Goal: Task Accomplishment & Management: Complete application form

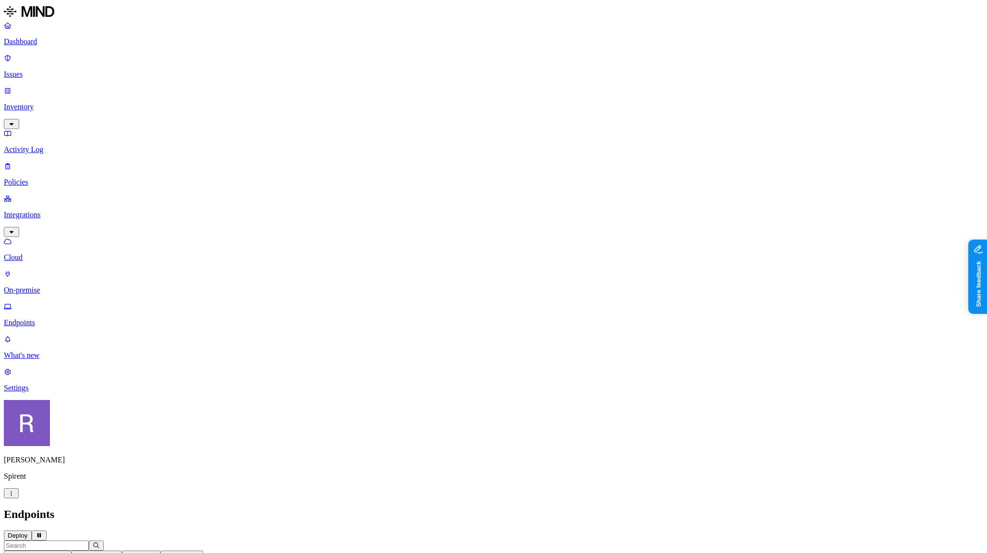
click at [32, 531] on button "Deploy" at bounding box center [18, 536] width 28 height 10
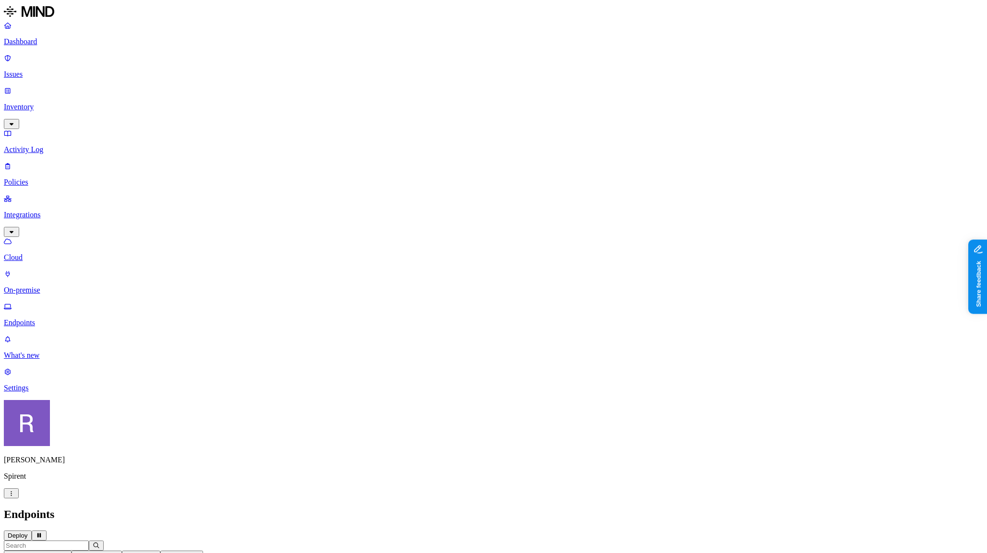
click at [54, 178] on p "Policies" at bounding box center [493, 182] width 979 height 9
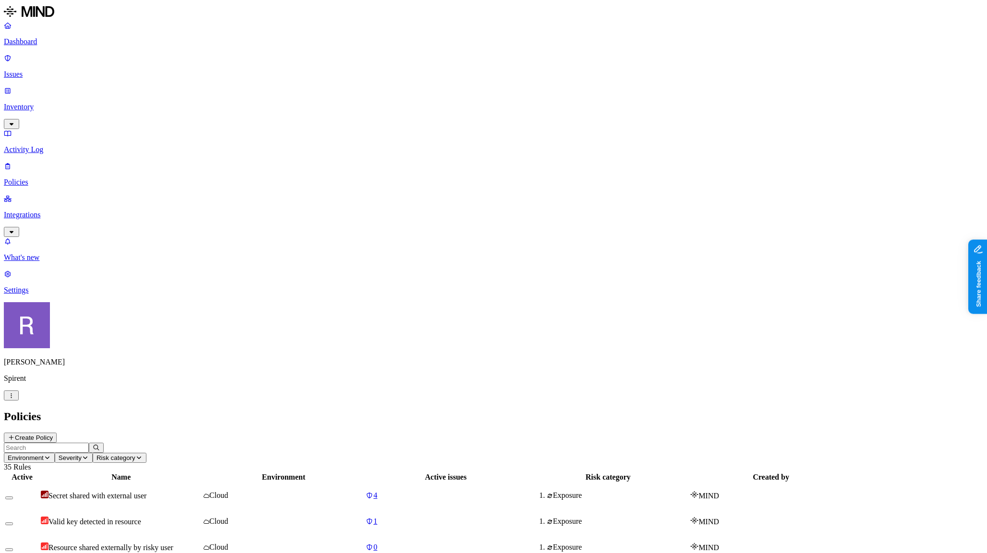
click at [57, 433] on button "Create Policy" at bounding box center [30, 438] width 53 height 10
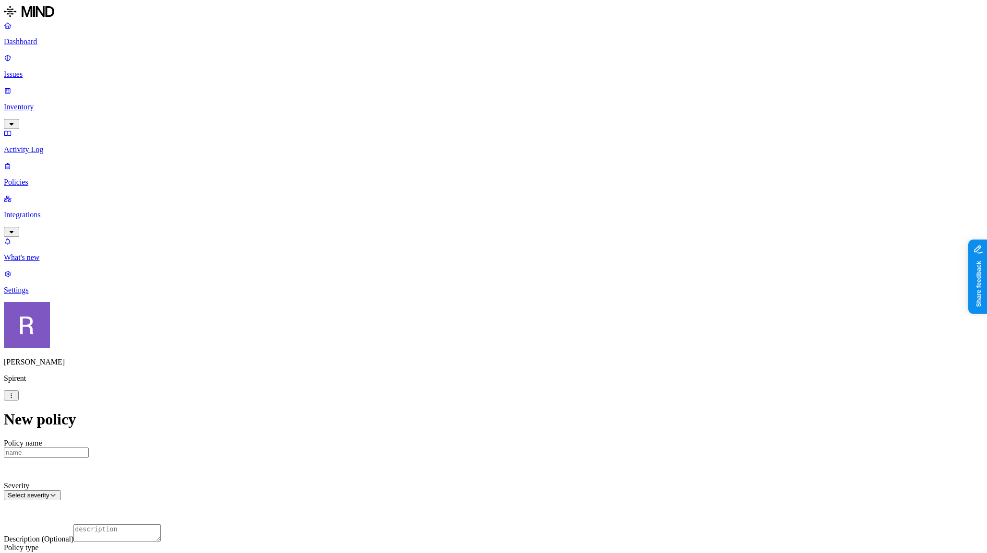
click at [452, 378] on label "Users" at bounding box center [443, 374] width 17 height 8
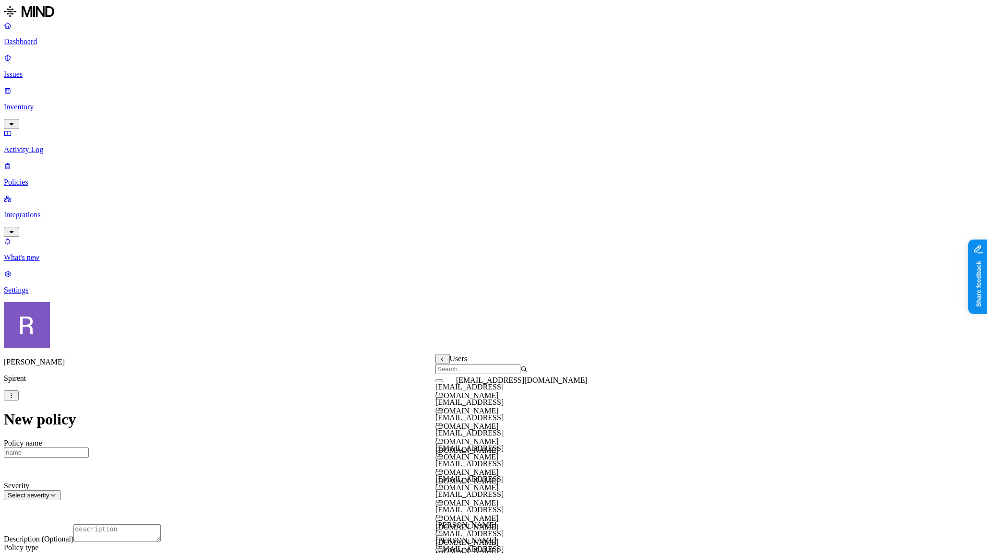
click at [480, 393] on span "fsimm@spirent1.onmicrosoft.com" at bounding box center [469, 391] width 68 height 17
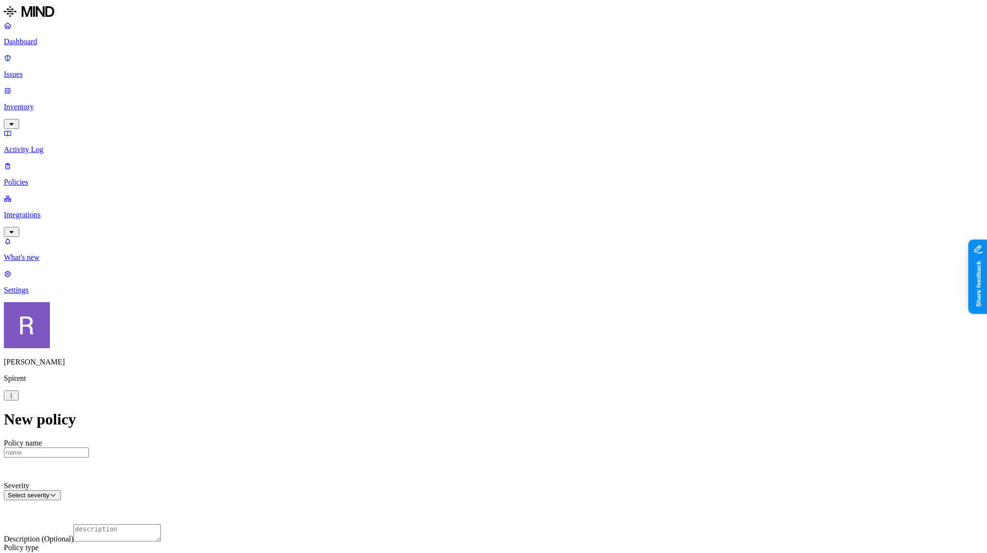
click at [433, 380] on label "is not" at bounding box center [429, 378] width 10 height 17
click at [453, 378] on label "Users" at bounding box center [443, 374] width 17 height 8
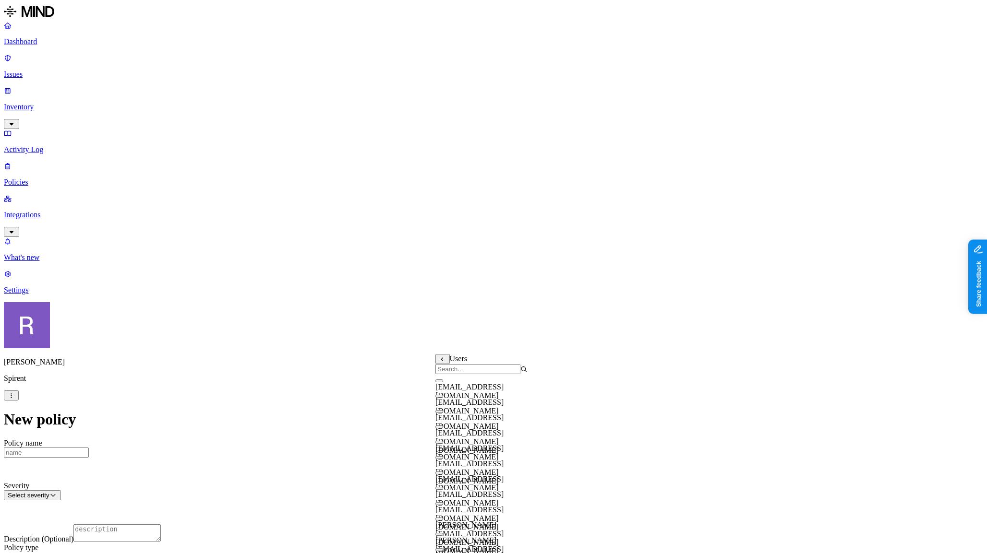
click at [455, 370] on input "search" at bounding box center [477, 369] width 85 height 10
type input "v"
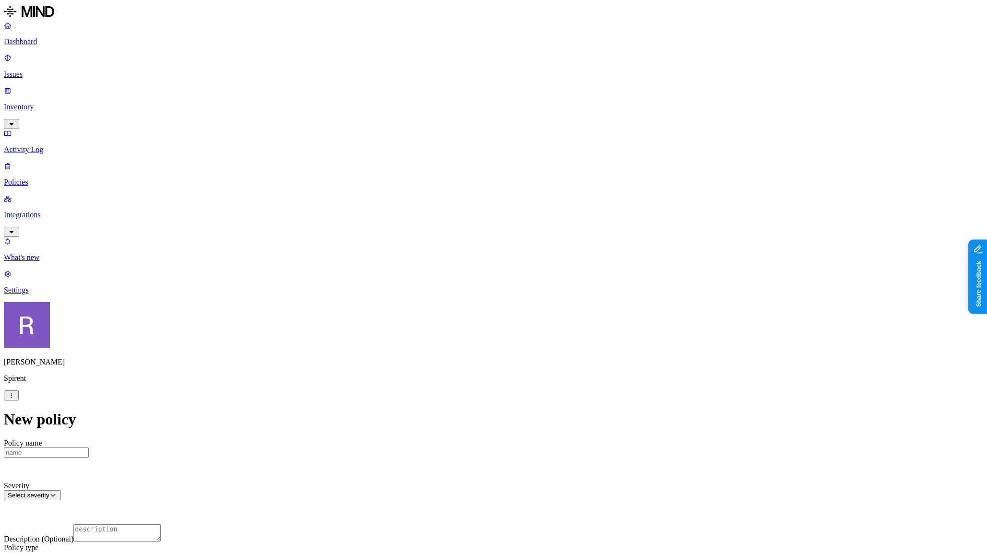
click at [450, 378] on label "Users" at bounding box center [443, 374] width 17 height 8
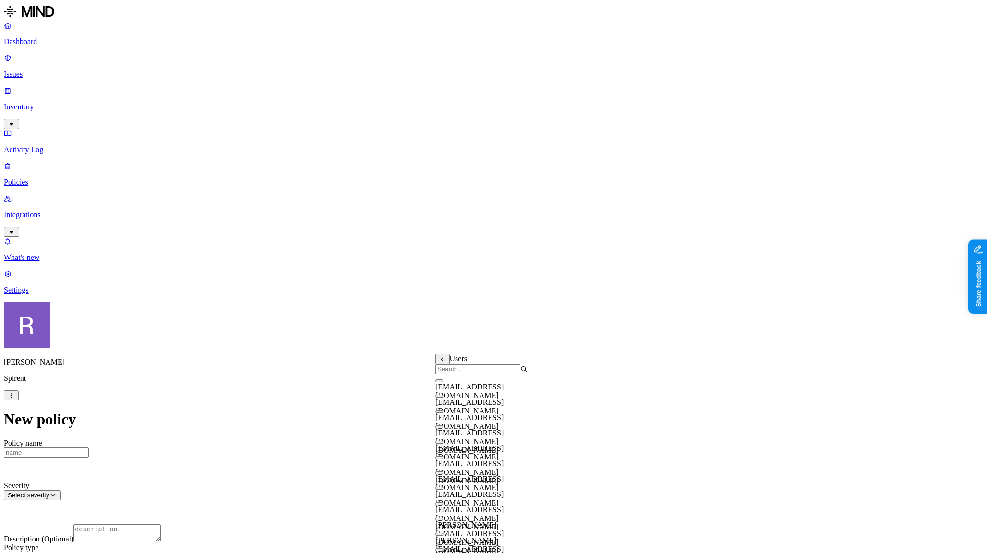
click at [454, 373] on input "search" at bounding box center [477, 369] width 85 height 10
type input "v"
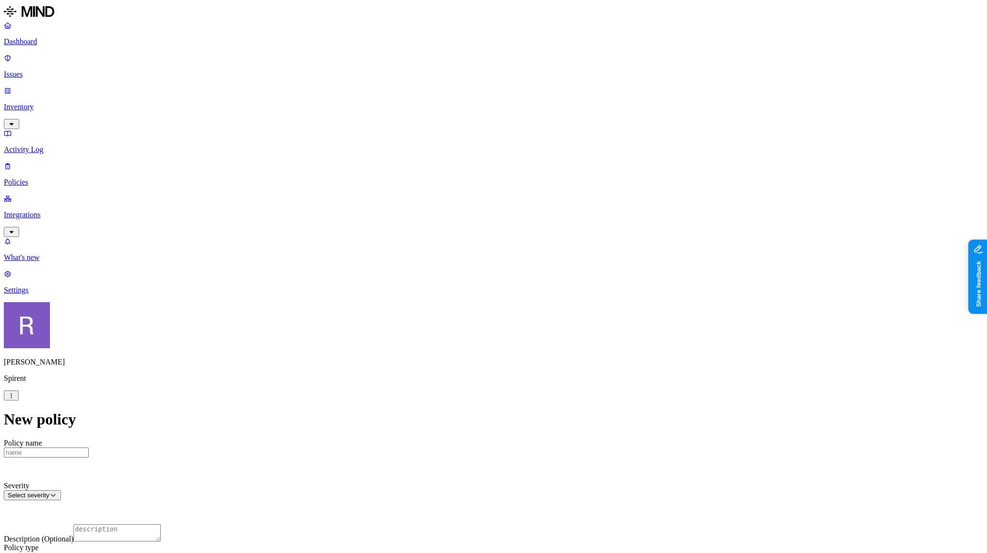
click at [47, 70] on p "Issues" at bounding box center [493, 74] width 979 height 9
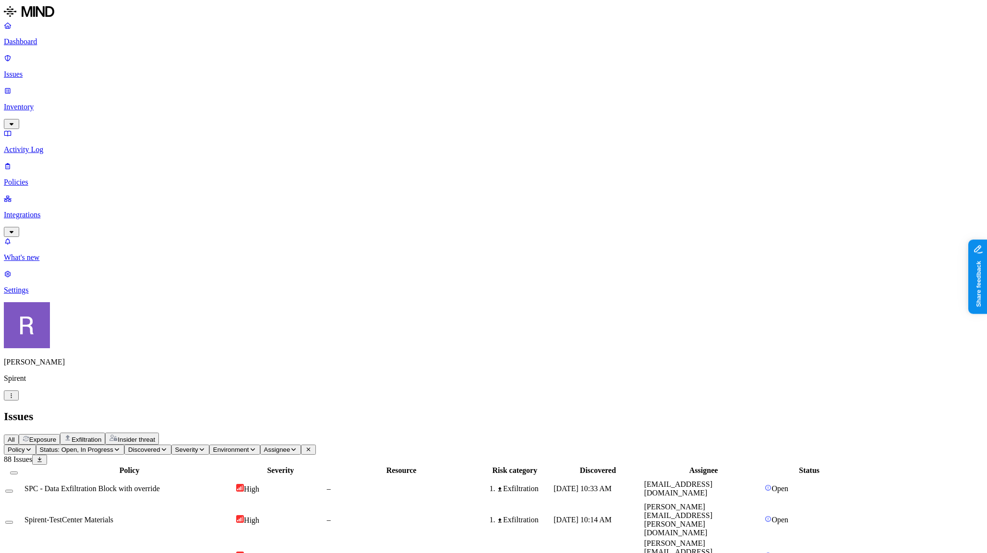
click at [39, 86] on link "Inventory" at bounding box center [493, 106] width 979 height 41
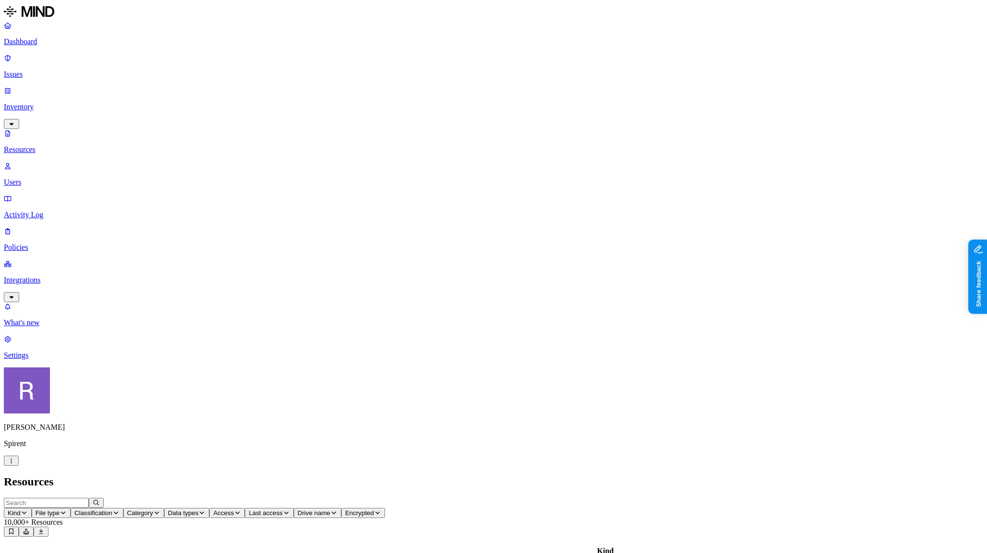
click at [43, 178] on p "Users" at bounding box center [493, 182] width 979 height 9
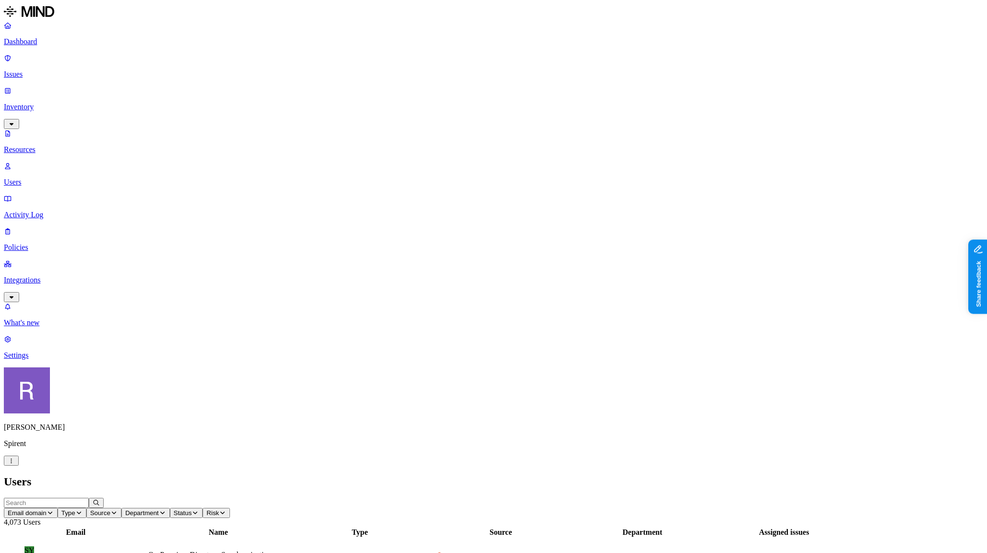
click at [89, 498] on input "text" at bounding box center [46, 503] width 85 height 10
type input "liz"
click at [24, 243] on p "Policies" at bounding box center [493, 247] width 979 height 9
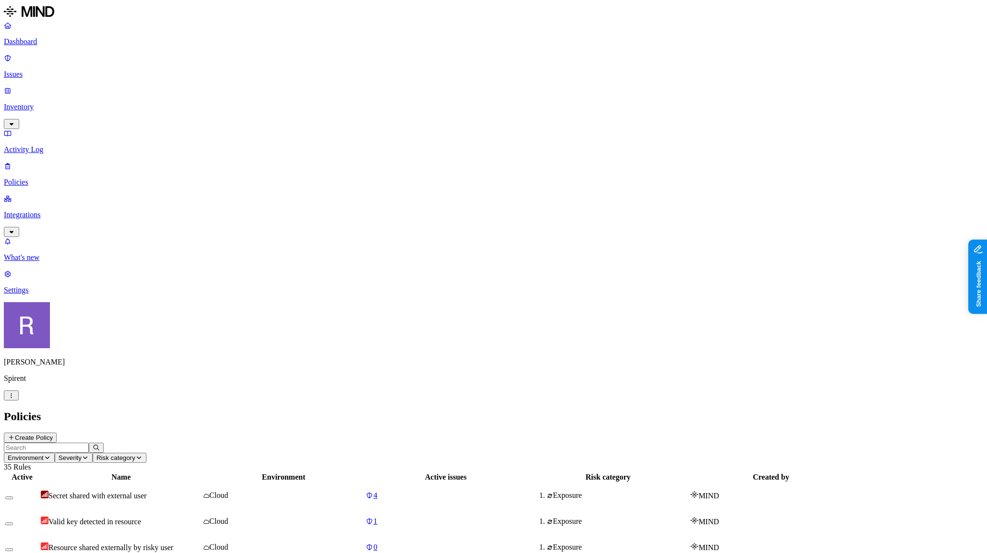
click at [57, 433] on button "Create Policy" at bounding box center [30, 438] width 53 height 10
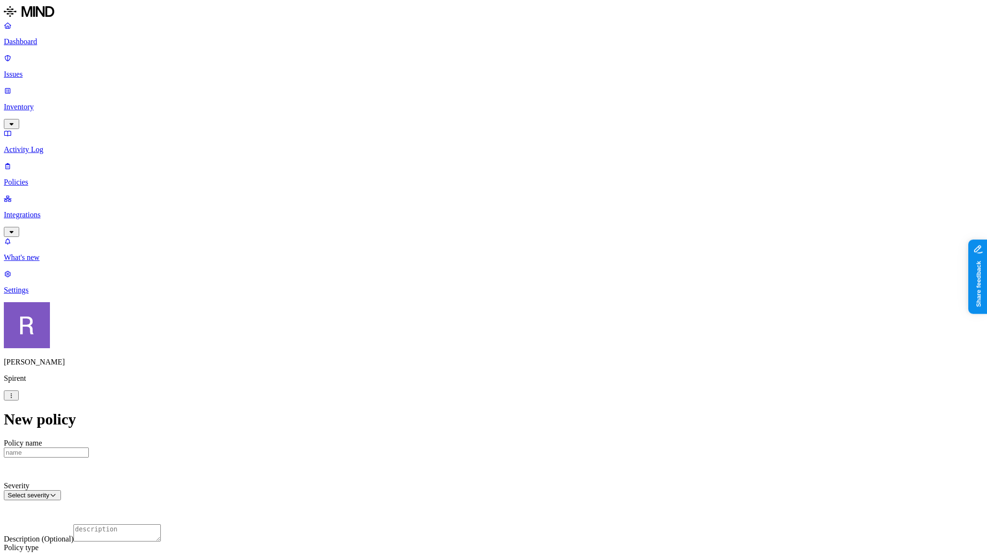
scroll to position [118, 0]
click at [449, 274] on label "Internal access" at bounding box center [437, 268] width 24 height 17
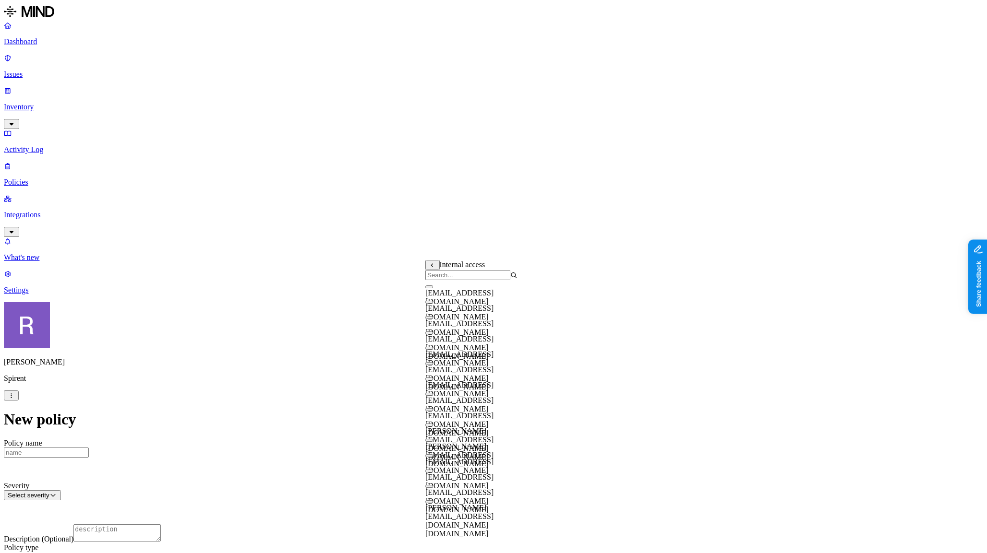
click at [462, 280] on input "search" at bounding box center [467, 275] width 85 height 10
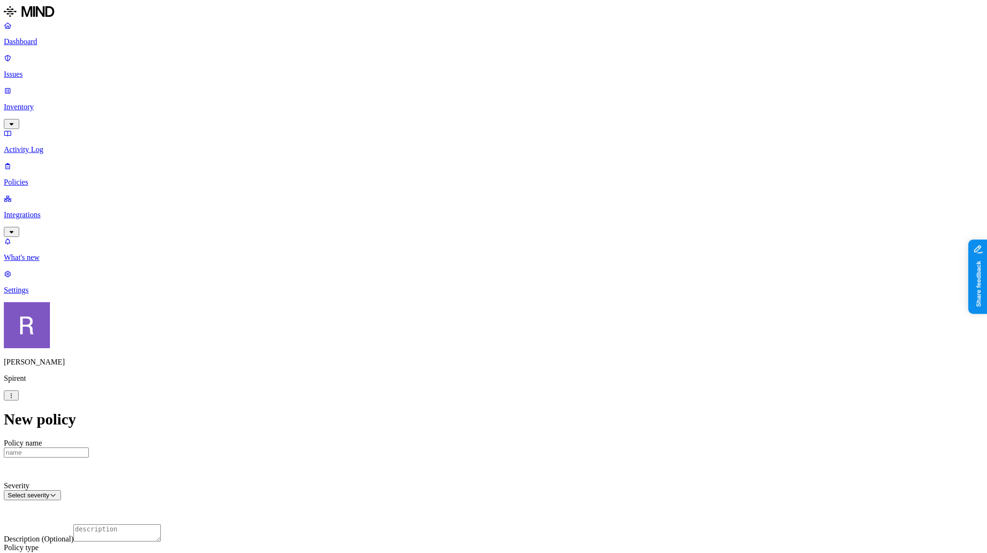
click at [449, 271] on label "Internal access" at bounding box center [437, 268] width 24 height 17
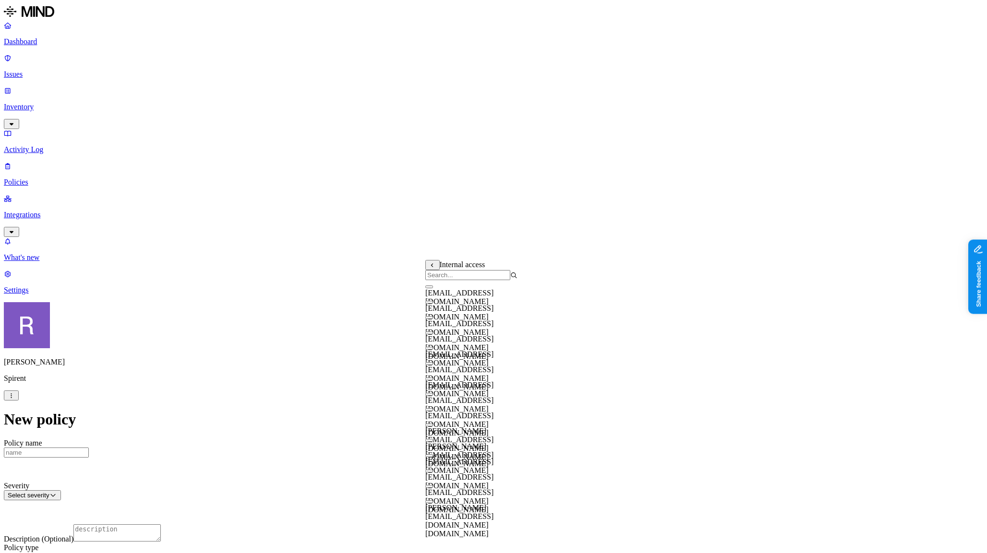
click at [446, 278] on input "search" at bounding box center [467, 275] width 85 height 10
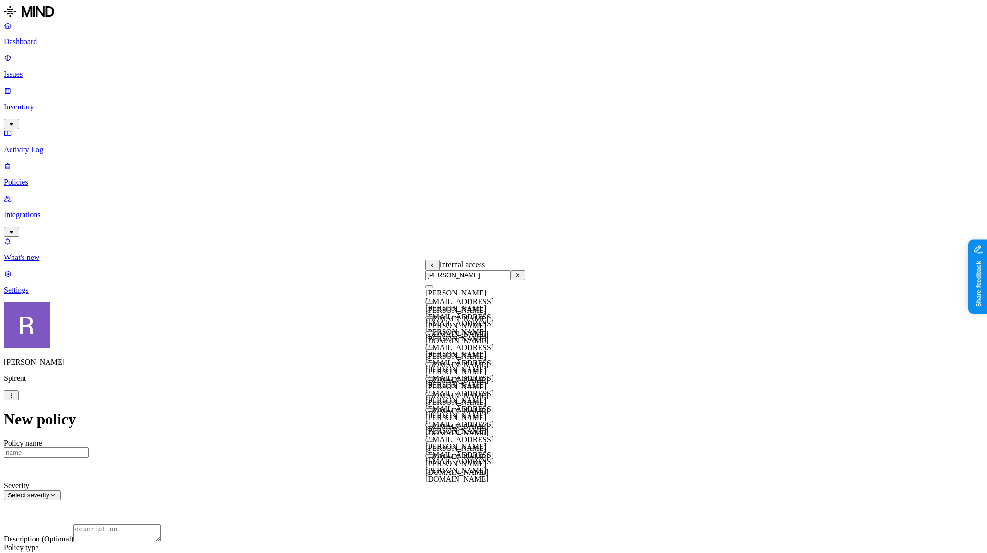
type input "kris"
click at [433, 381] on button "button" at bounding box center [429, 379] width 8 height 3
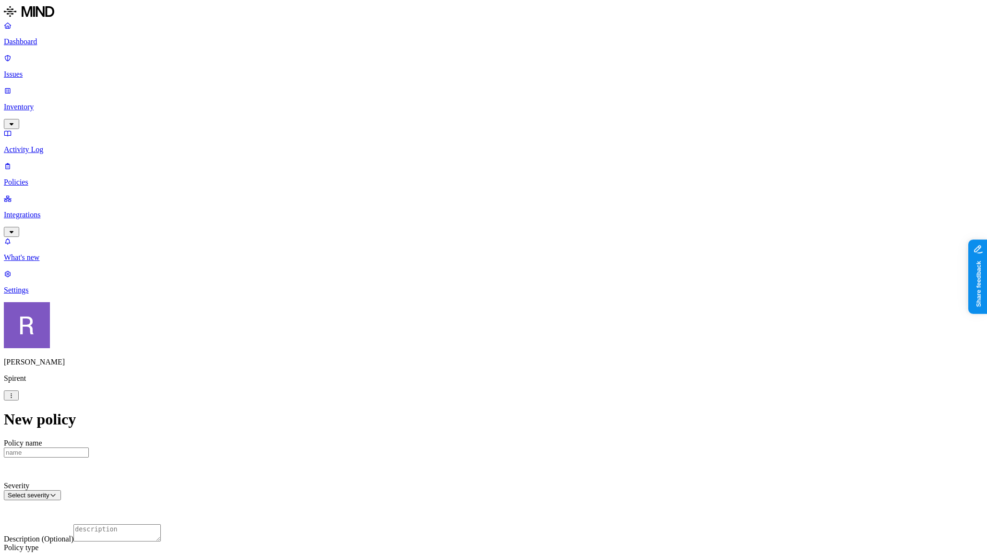
click at [438, 311] on label "Application type" at bounding box center [443, 308] width 36 height 17
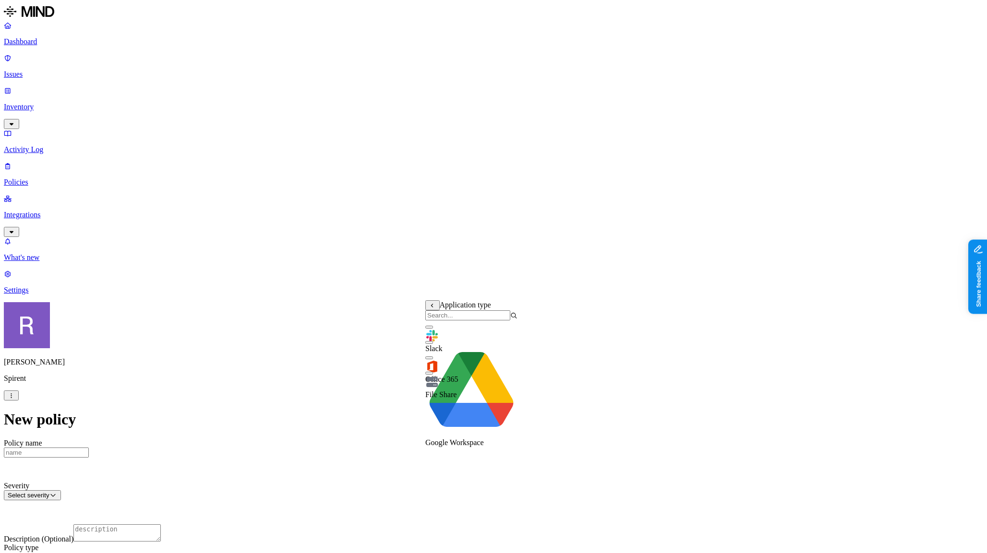
click at [433, 344] on button "button" at bounding box center [429, 342] width 8 height 3
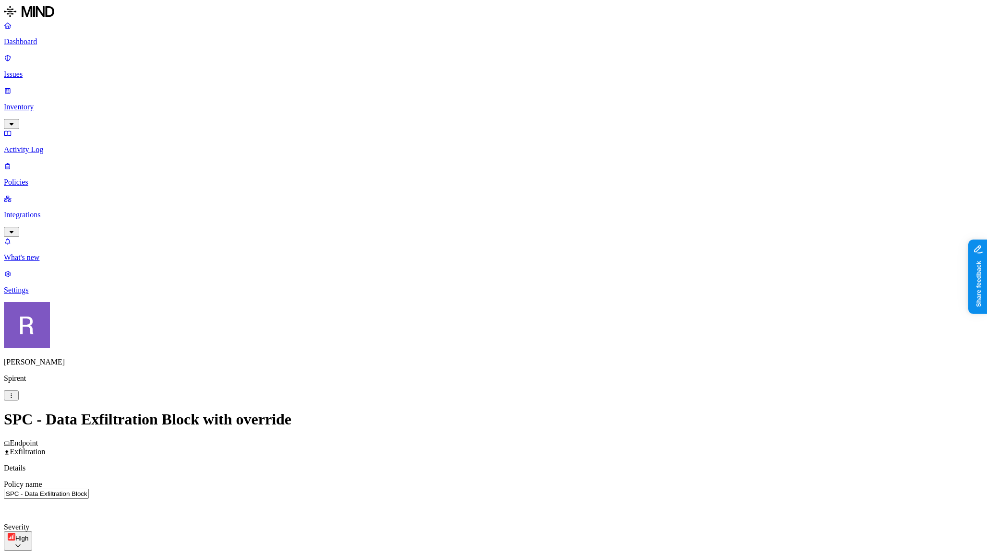
scroll to position [322, 0]
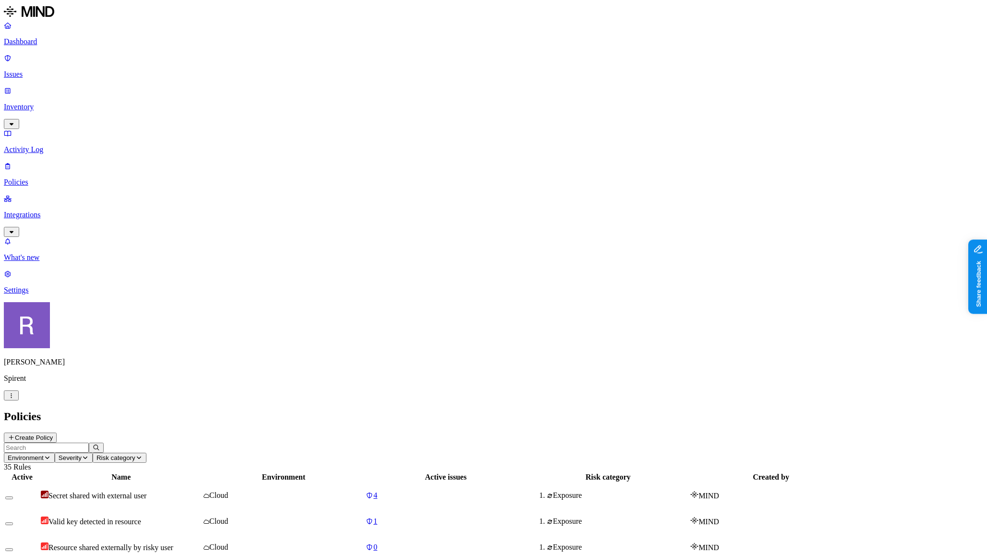
click at [57, 433] on button "Create Policy" at bounding box center [30, 438] width 53 height 10
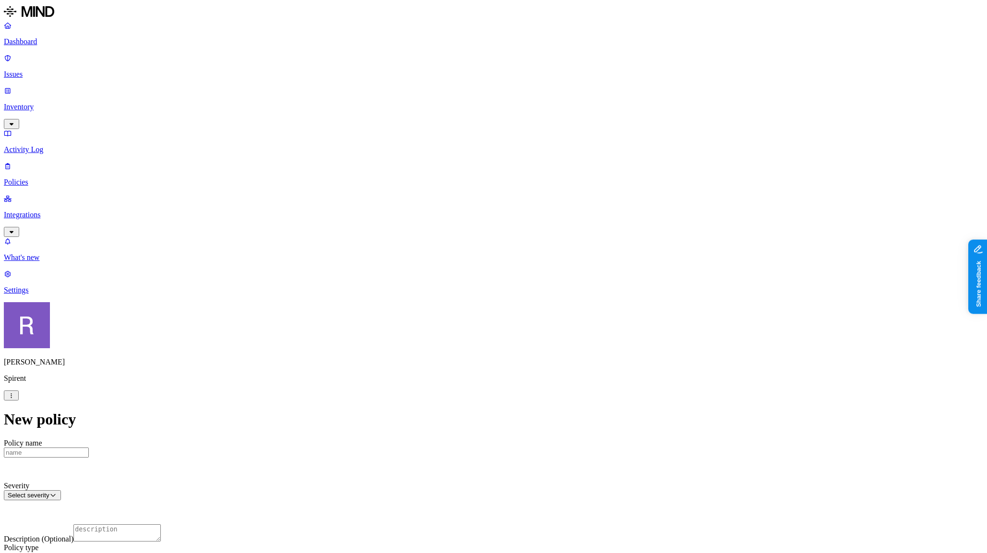
scroll to position [127, 0]
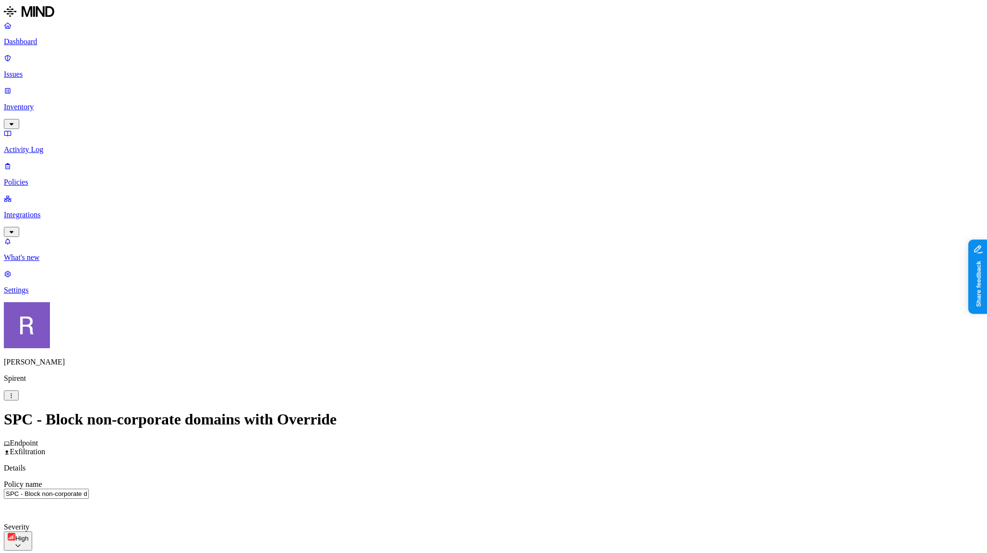
scroll to position [191, 0]
click at [51, 178] on p "Policies" at bounding box center [493, 182] width 979 height 9
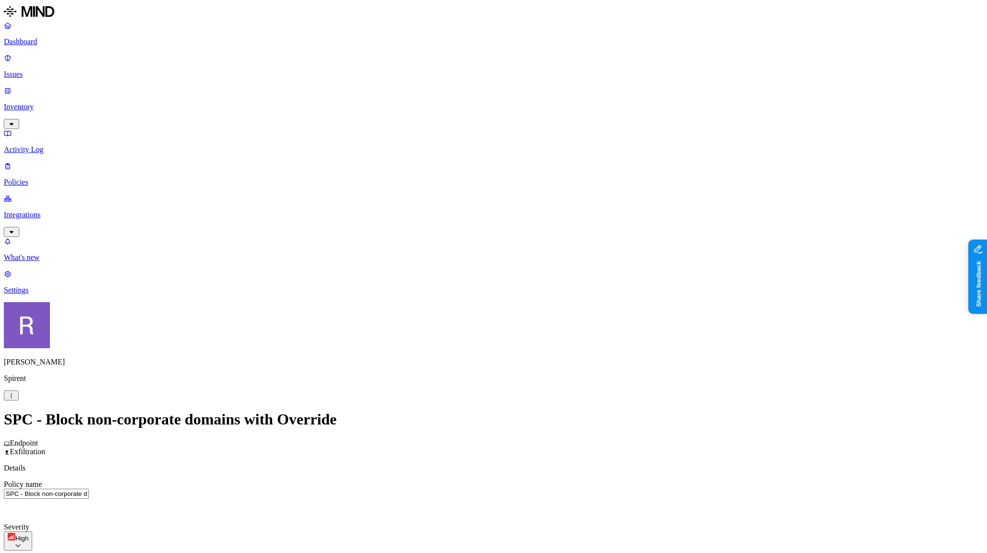
scroll to position [165, 0]
click at [599, 323] on label "Users" at bounding box center [593, 319] width 17 height 8
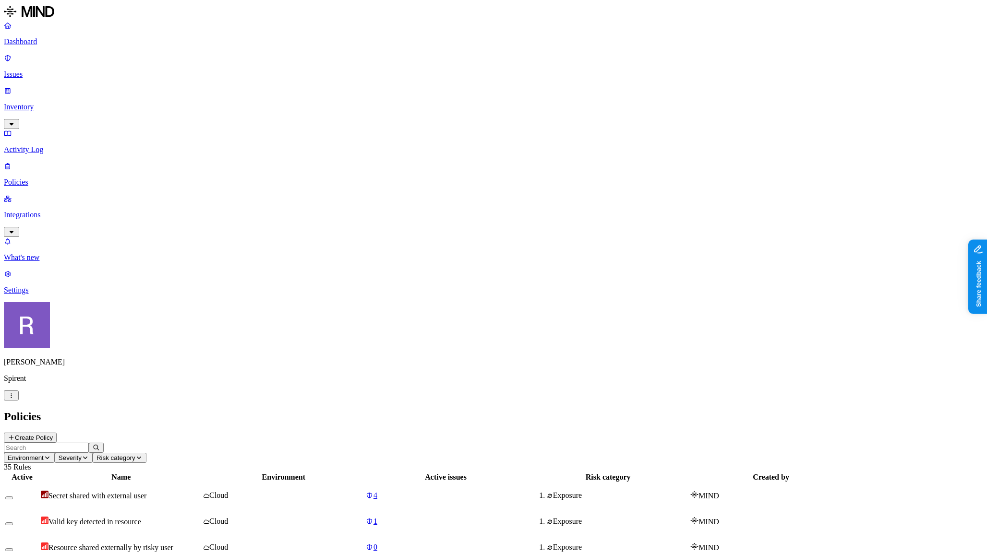
click at [57, 433] on button "Create Policy" at bounding box center [30, 438] width 53 height 10
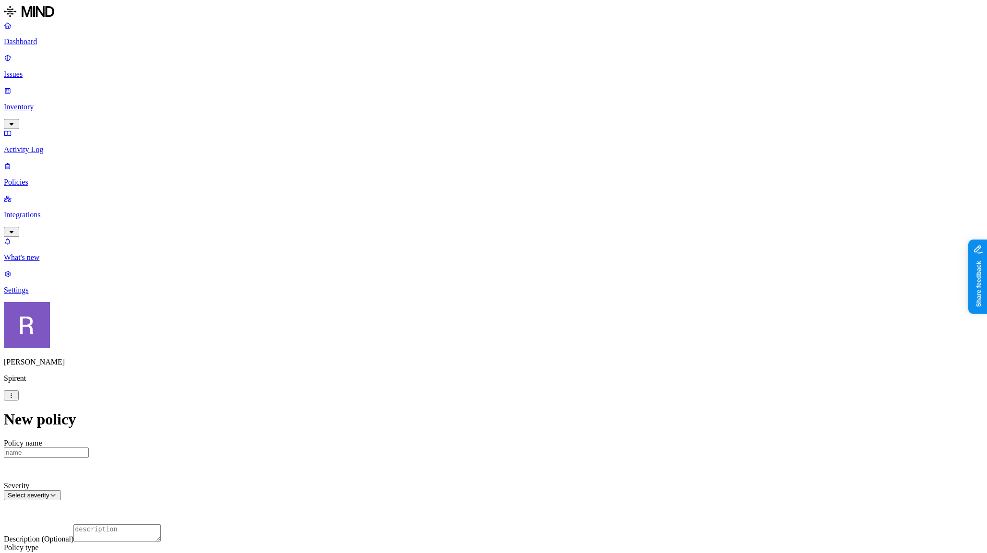
click at [441, 320] on label "Application type" at bounding box center [443, 319] width 36 height 17
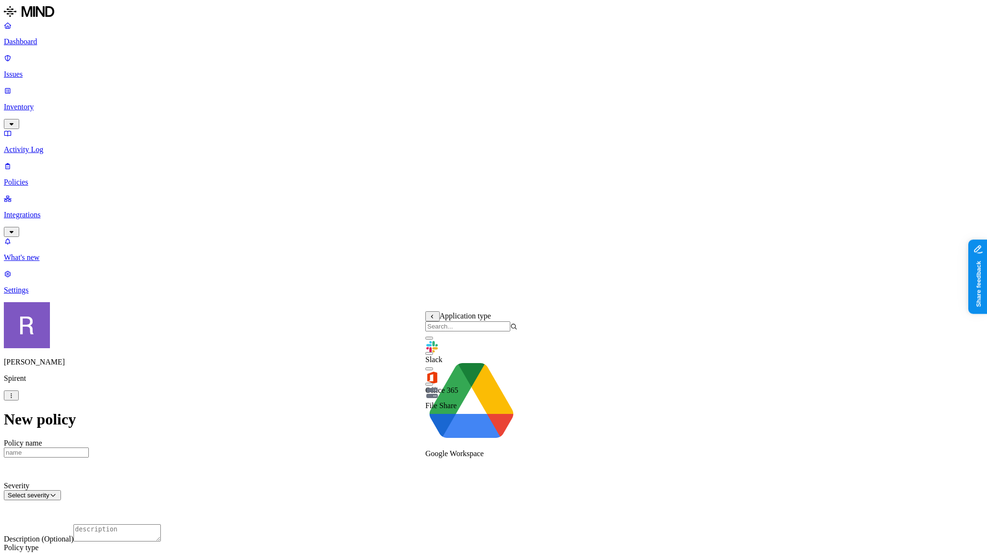
click at [433, 355] on button "button" at bounding box center [429, 353] width 8 height 3
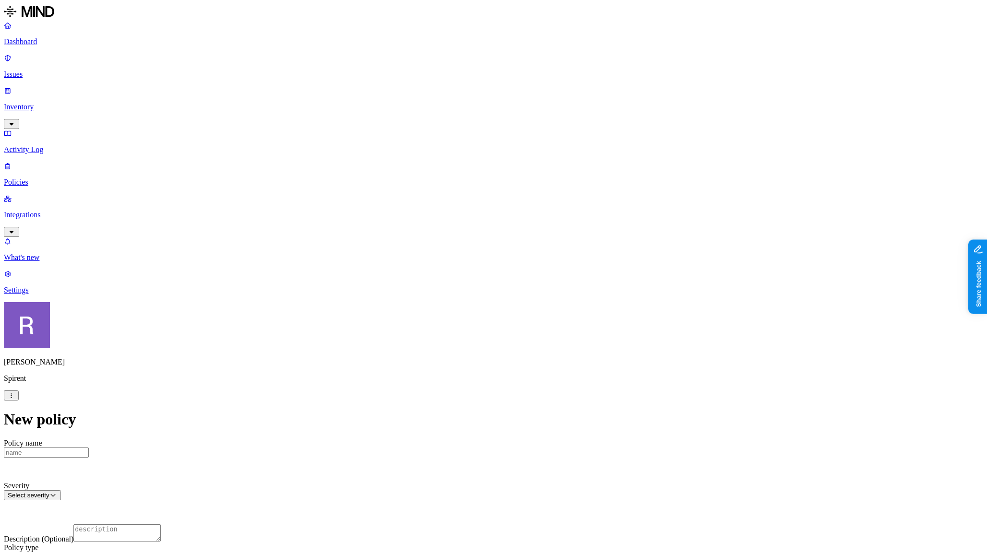
click at [442, 282] on label "Internal access" at bounding box center [437, 279] width 24 height 17
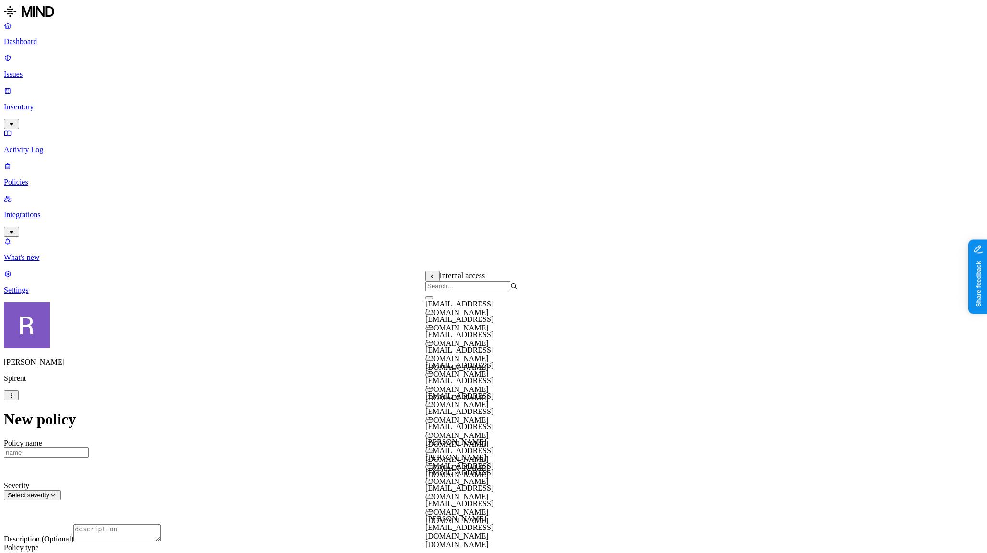
click at [461, 291] on input "search" at bounding box center [467, 286] width 85 height 10
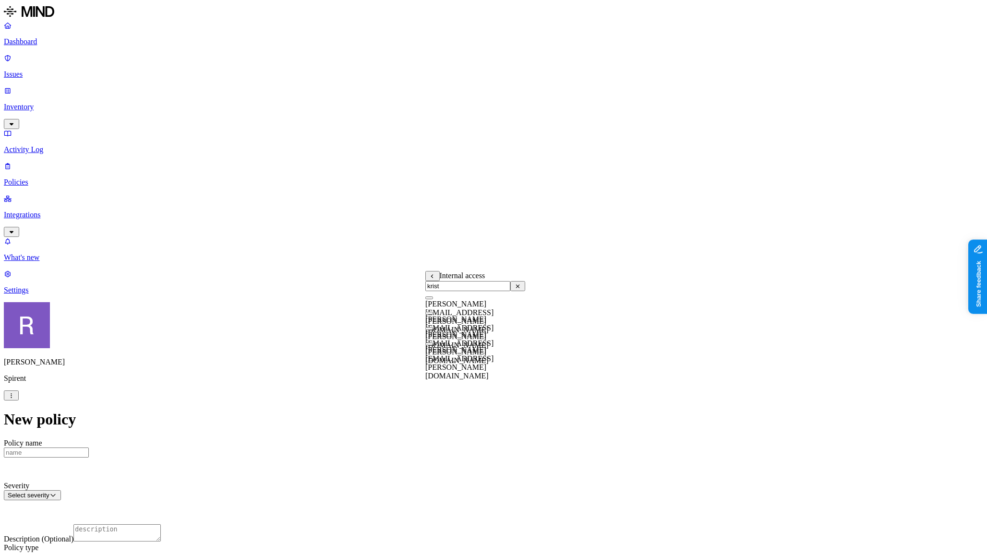
type input "krist"
click at [433, 330] on button "button" at bounding box center [429, 328] width 8 height 3
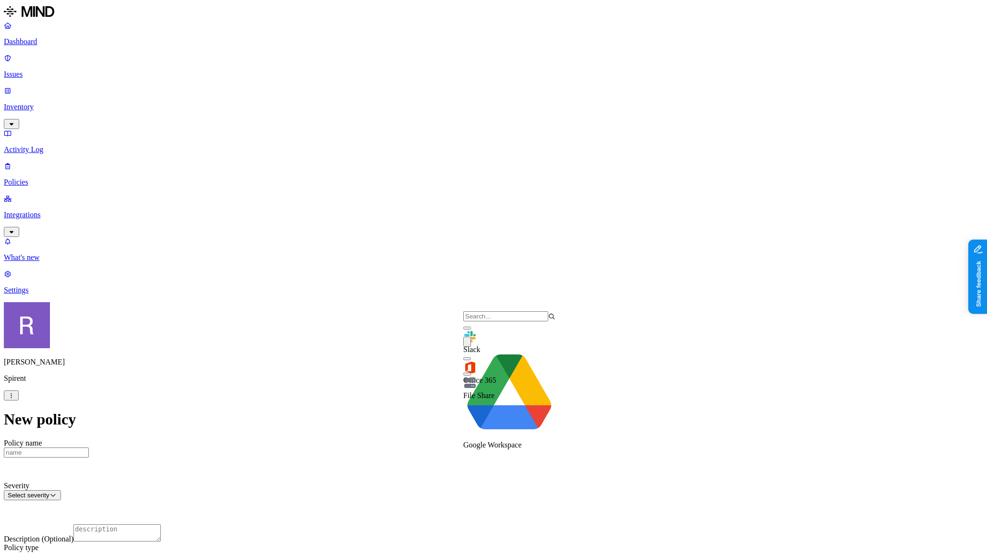
drag, startPoint x: 417, startPoint y: 326, endPoint x: 479, endPoint y: 322, distance: 62.6
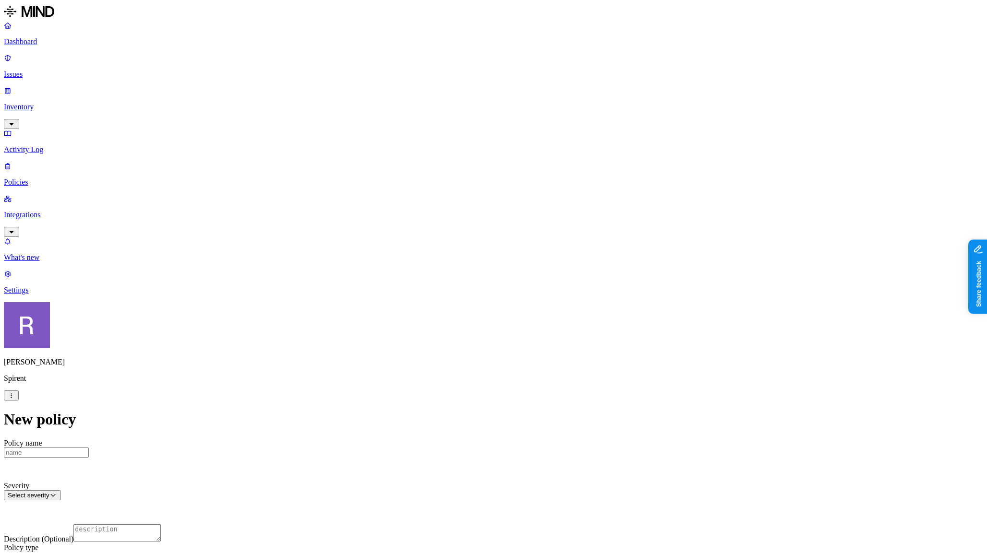
click at [542, 338] on label "Specific application" at bounding box center [554, 335] width 34 height 17
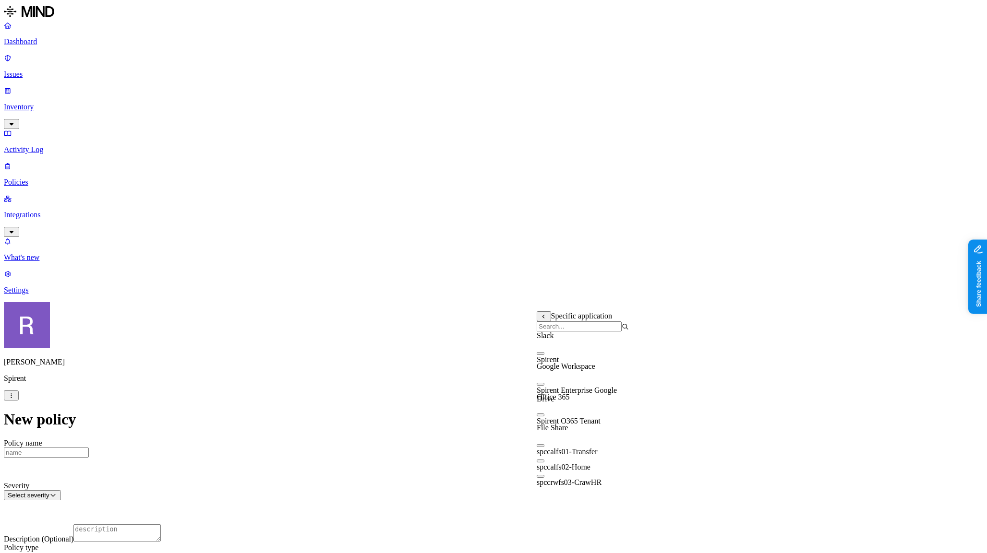
scroll to position [0, 0]
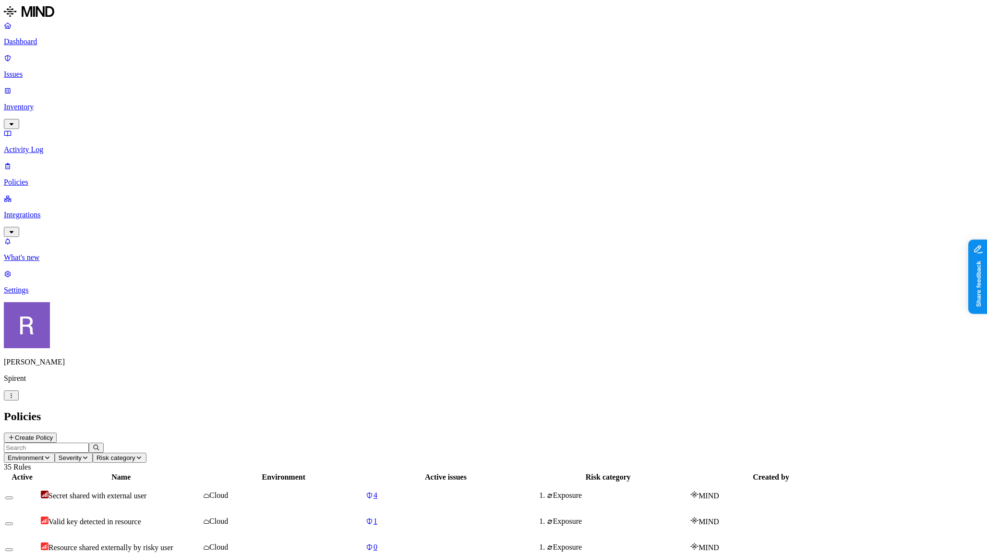
drag, startPoint x: 32, startPoint y: 35, endPoint x: 31, endPoint y: 40, distance: 4.9
click at [32, 36] on link "Dashboard" at bounding box center [493, 33] width 979 height 25
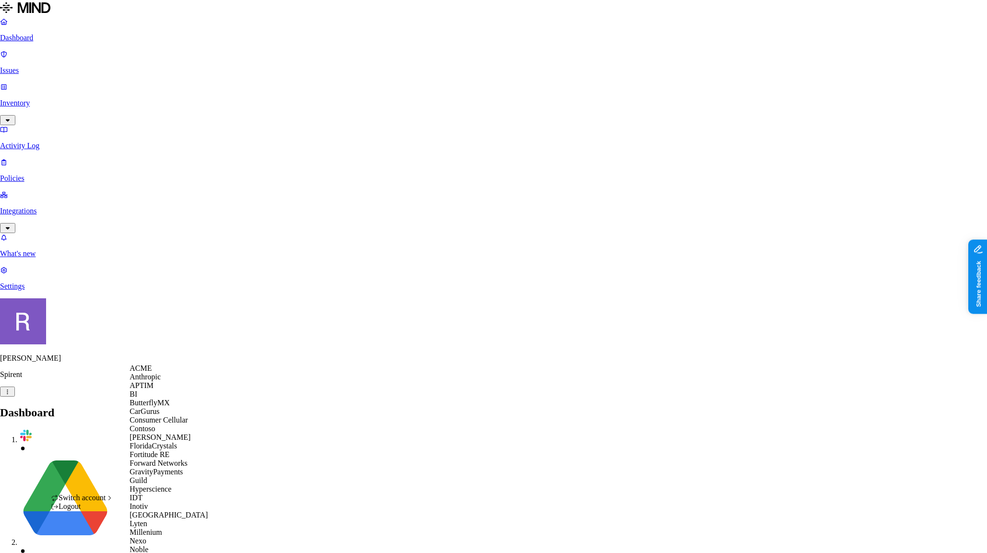
click at [151, 372] on span "ACME" at bounding box center [141, 368] width 22 height 8
